Goal: Ask a question

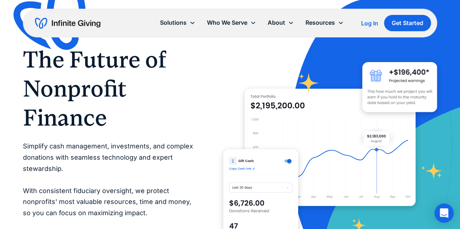
click at [441, 213] on icon "Open Intercom Messenger" at bounding box center [443, 213] width 8 height 9
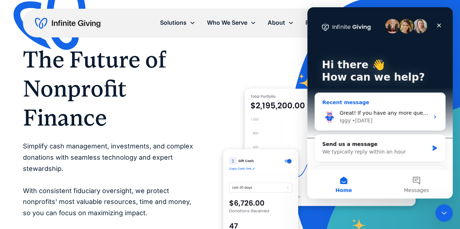
click at [343, 120] on div "Iggy" at bounding box center [345, 121] width 11 height 8
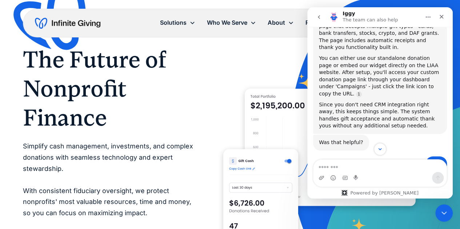
scroll to position [252, 0]
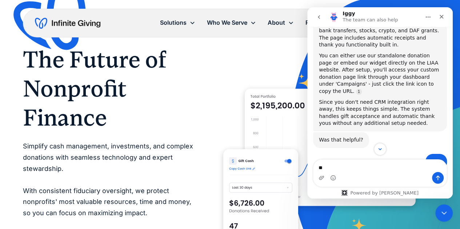
type textarea "*"
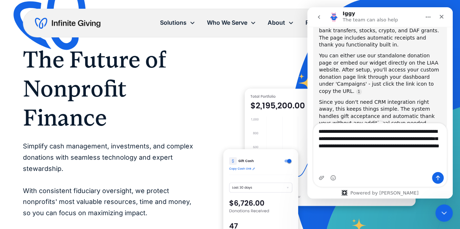
type textarea "**********"
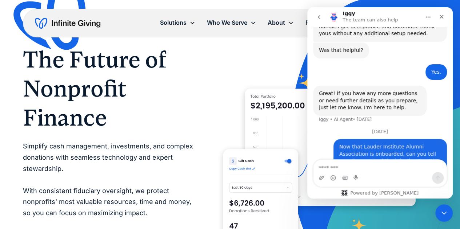
scroll to position [372, 0]
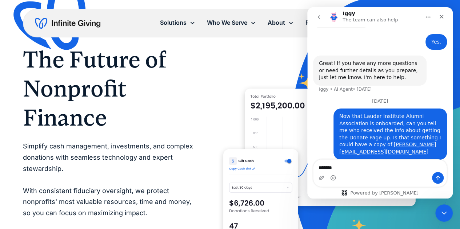
type textarea "********"
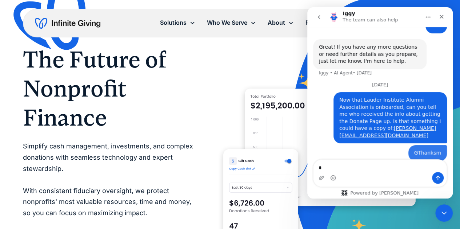
scroll to position [389, 0]
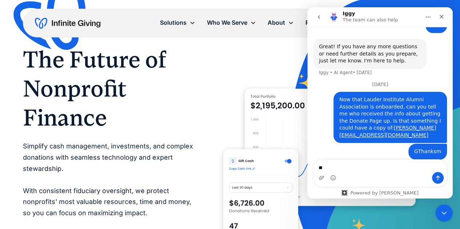
type textarea "*"
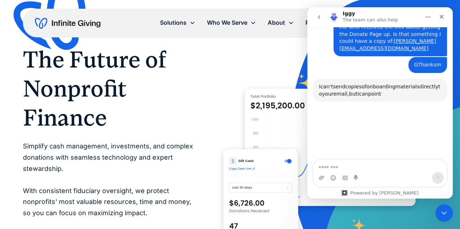
scroll to position [469, 0]
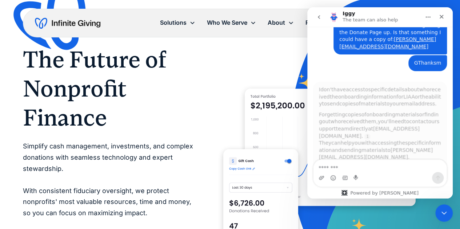
click at [334, 166] on textarea "Message…" at bounding box center [379, 166] width 133 height 12
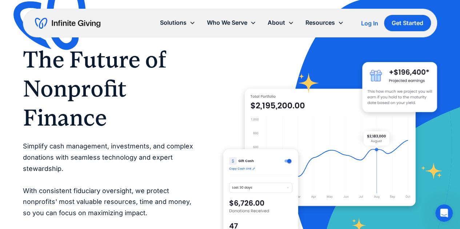
scroll to position [1, 0]
click at [442, 208] on icon "Open Intercom Messenger" at bounding box center [443, 212] width 12 height 12
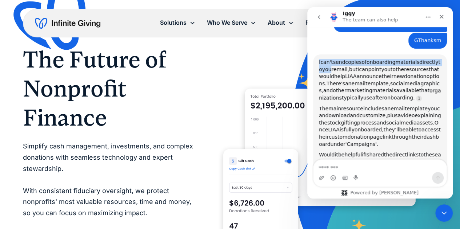
scroll to position [491, 0]
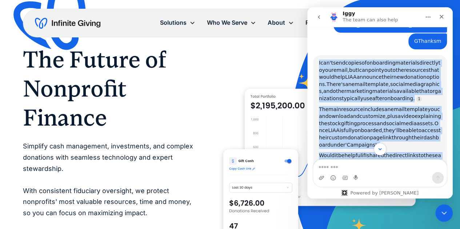
drag, startPoint x: 320, startPoint y: 30, endPoint x: 401, endPoint y: 151, distance: 146.1
click at [401, 151] on div "Hi there! I’m Iggy, your nonprofit-loving piggy bank and fundraising super hero…" at bounding box center [379, 97] width 145 height 140
copy div "L ips'd sita consec ad elitseddoe temporinc utlabore et dolo magna, ali E adm v…"
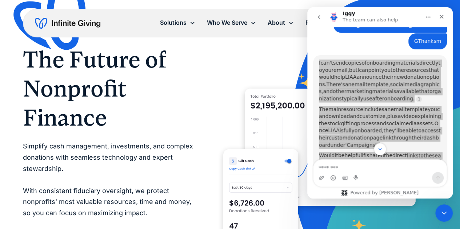
click at [241, 51] on div at bounding box center [330, 148] width 214 height 214
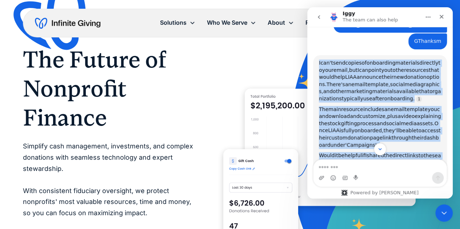
click at [398, 150] on div "Intercom messenger" at bounding box center [379, 149] width 145 height 12
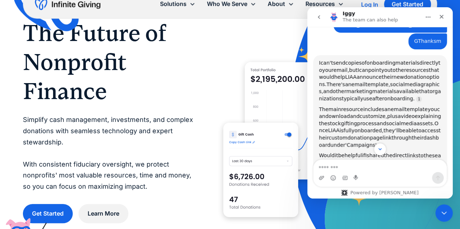
scroll to position [36, 0]
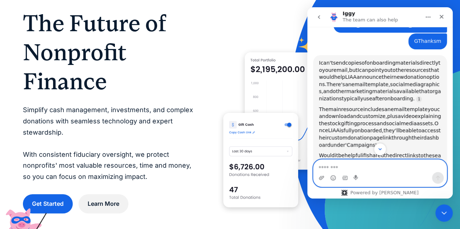
click at [326, 167] on textarea "Message…" at bounding box center [379, 166] width 133 height 12
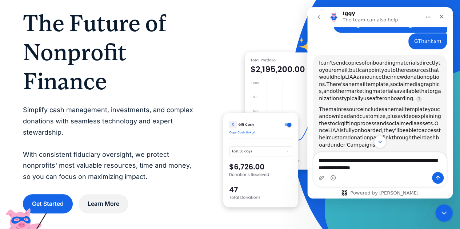
drag, startPoint x: 319, startPoint y: 76, endPoint x: 413, endPoint y: 113, distance: 101.1
click at [413, 113] on div "The main resource includes an email template you can download and customize, pl…" at bounding box center [380, 127] width 122 height 43
copy div "The main resource includes an email template you can download and customize, pl…"
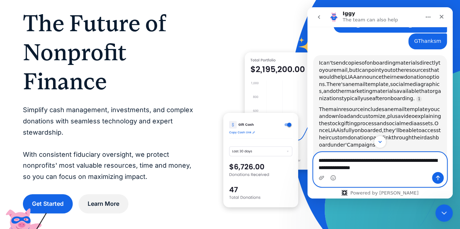
drag, startPoint x: 373, startPoint y: 169, endPoint x: 391, endPoint y: 163, distance: 19.3
click at [373, 169] on textarea "**********" at bounding box center [379, 163] width 133 height 20
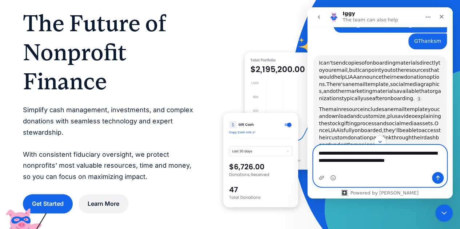
type textarea "**********"
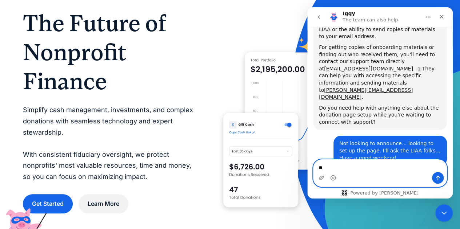
scroll to position [696, 0]
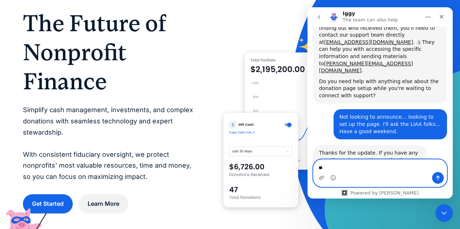
type textarea "*"
